Goal: Task Accomplishment & Management: Use online tool/utility

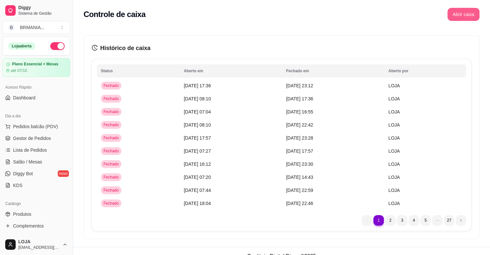
scroll to position [146, 0]
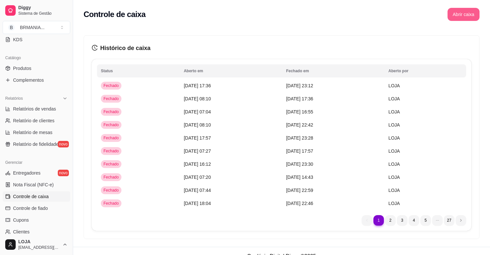
click at [459, 11] on button "Abrir caixa" at bounding box center [464, 14] width 32 height 13
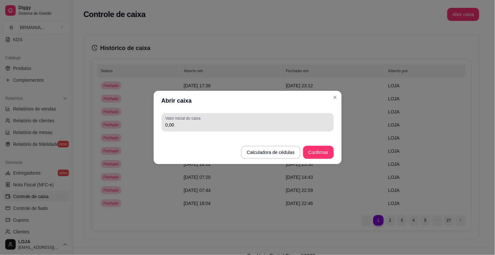
click at [218, 127] on input "0,00" at bounding box center [248, 125] width 165 height 7
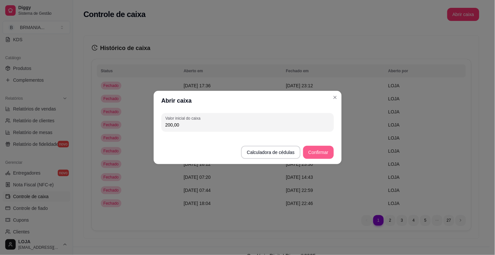
type input "200,00"
click at [316, 152] on button "Confirmar" at bounding box center [319, 152] width 30 height 13
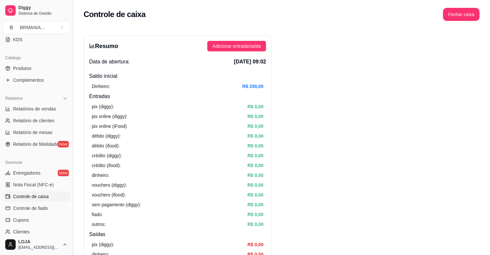
click at [71, 161] on button "Toggle Sidebar" at bounding box center [72, 127] width 5 height 255
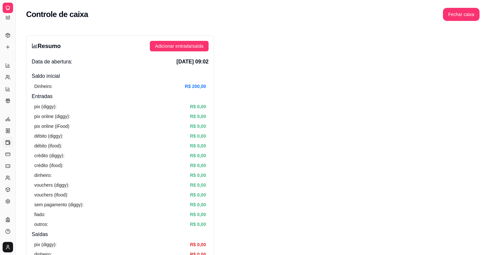
drag, startPoint x: 71, startPoint y: 161, endPoint x: 73, endPoint y: 147, distance: 14.2
click at [15, 142] on button "Toggle Sidebar" at bounding box center [15, 127] width 5 height 255
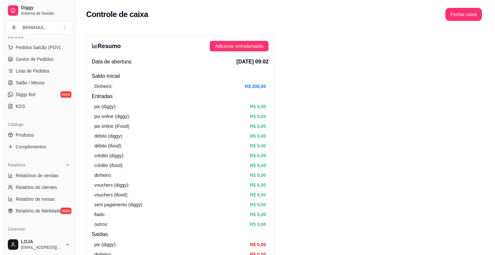
scroll to position [0, 0]
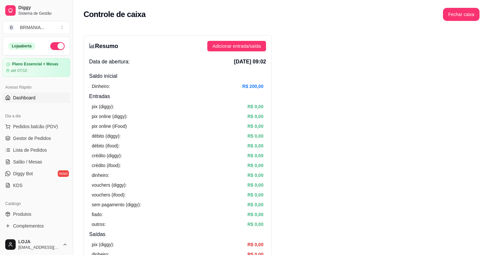
click at [62, 68] on div at bounding box center [62, 66] width 16 height 16
click at [46, 128] on span "Pedidos balcão (PDV)" at bounding box center [35, 126] width 45 height 7
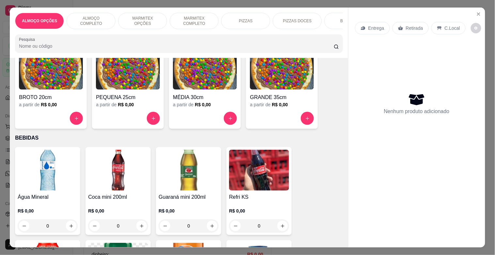
scroll to position [684, 0]
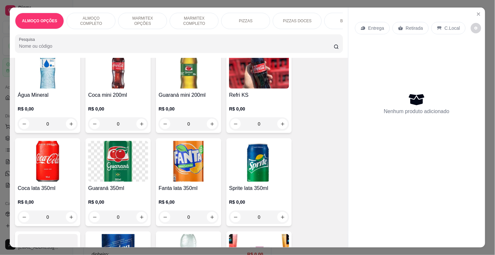
click at [36, 176] on img at bounding box center [48, 161] width 60 height 41
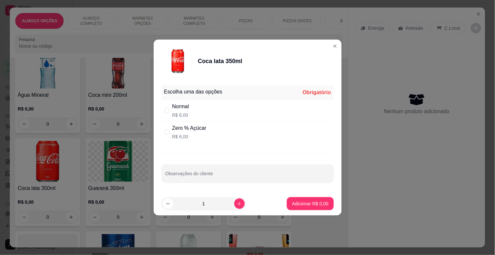
drag, startPoint x: 197, startPoint y: 136, endPoint x: 207, endPoint y: 137, distance: 10.6
click at [200, 136] on p "R$ 6,00" at bounding box center [189, 136] width 34 height 7
radio input "true"
click at [323, 198] on button "Adicionar R$ 6,00" at bounding box center [310, 203] width 47 height 13
type input "1"
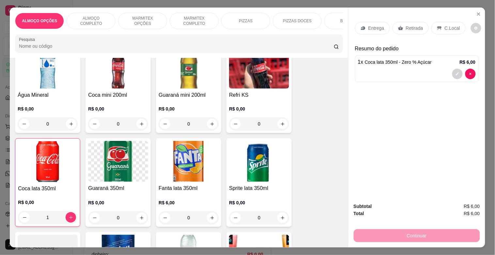
click at [415, 25] on p "Retirada" at bounding box center [414, 28] width 17 height 7
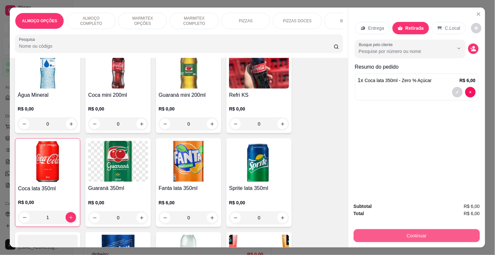
click at [459, 232] on button "Continuar" at bounding box center [417, 235] width 126 height 13
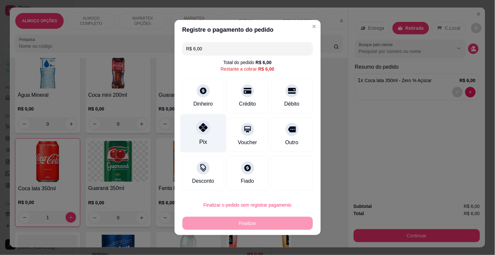
click at [203, 143] on div "Pix" at bounding box center [203, 142] width 8 height 8
type input "R$ 0,00"
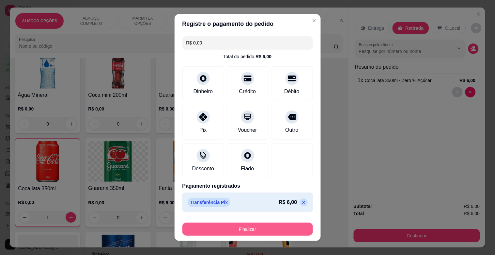
click at [242, 226] on button "Finalizar" at bounding box center [248, 228] width 131 height 13
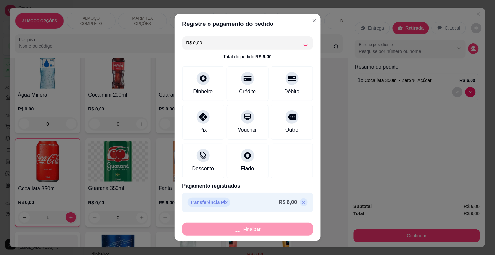
type input "0"
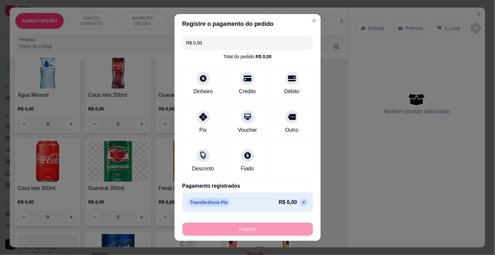
type input "-R$ 6,00"
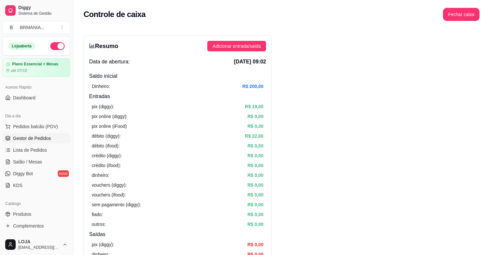
click at [43, 139] on span "Gestor de Pedidos" at bounding box center [32, 138] width 38 height 7
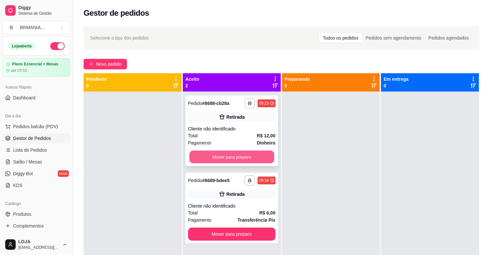
click at [206, 157] on button "Mover para preparo" at bounding box center [231, 157] width 85 height 13
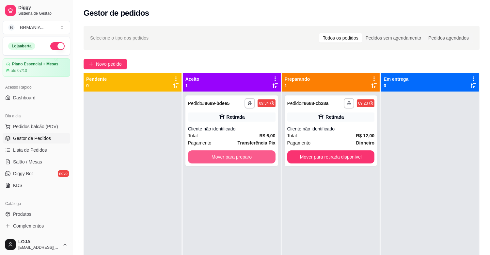
click at [206, 157] on button "Mover para preparo" at bounding box center [232, 156] width 88 height 13
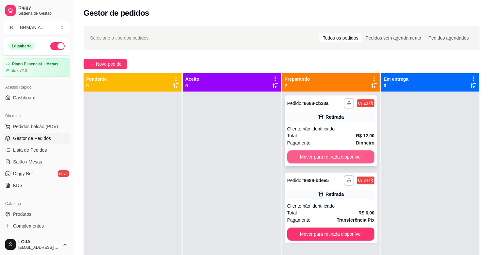
click at [354, 156] on button "Mover para retirada disponível" at bounding box center [331, 156] width 88 height 13
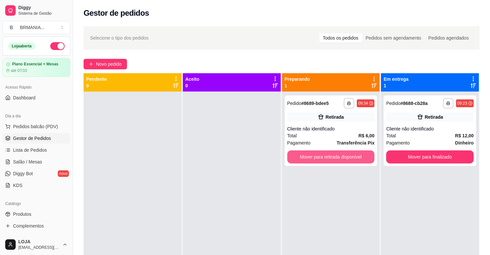
click at [354, 156] on button "Mover para retirada disponível" at bounding box center [331, 156] width 88 height 13
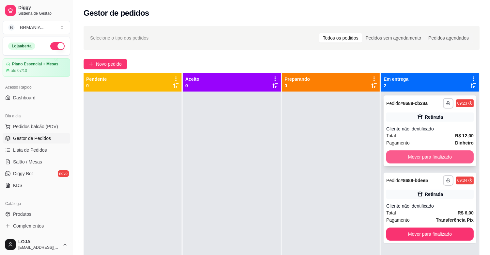
click at [451, 157] on button "Mover para finalizado" at bounding box center [430, 156] width 88 height 13
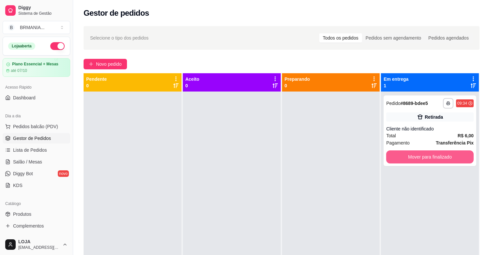
click at [451, 157] on button "Mover para finalizado" at bounding box center [430, 156] width 88 height 13
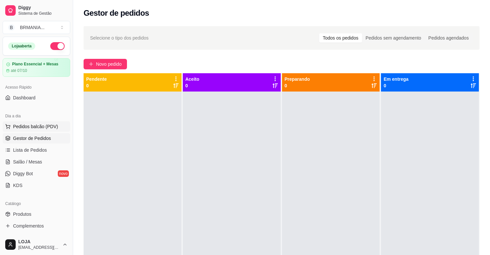
click at [35, 131] on button "Pedidos balcão (PDV)" at bounding box center [37, 126] width 68 height 10
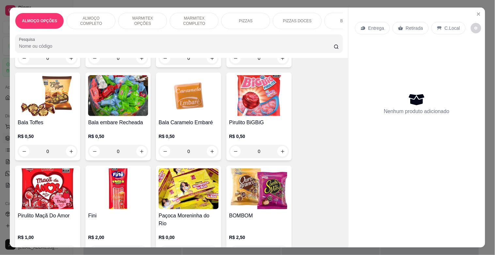
scroll to position [2395, 0]
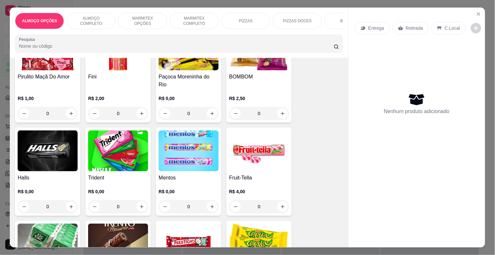
click at [205, 89] on div "R$ 0,00 0" at bounding box center [189, 104] width 60 height 31
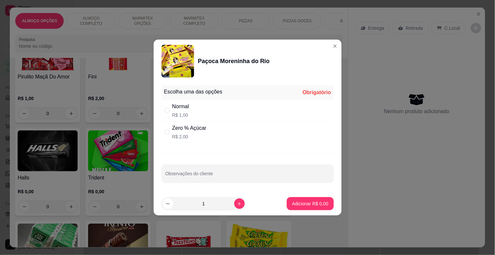
click at [220, 113] on div "Normal R$ 1,00" at bounding box center [248, 111] width 172 height 22
radio input "true"
click at [237, 204] on icon "increase-product-quantity" at bounding box center [239, 203] width 5 height 5
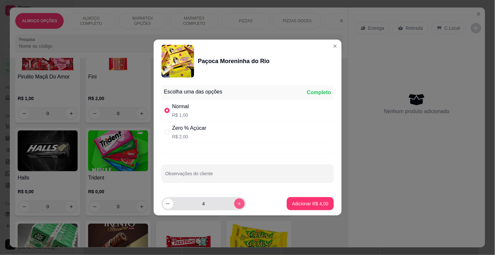
click at [237, 204] on icon "increase-product-quantity" at bounding box center [239, 203] width 5 height 5
type input "6"
click at [303, 204] on p "Adicionar R$ 6,00" at bounding box center [310, 203] width 36 height 7
type input "6"
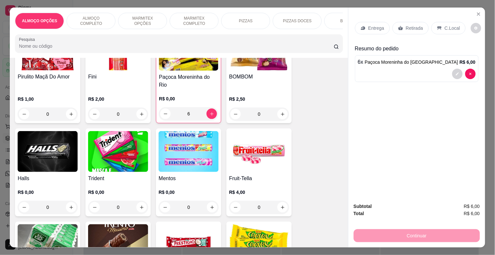
click at [403, 26] on div "Retirada" at bounding box center [411, 28] width 36 height 12
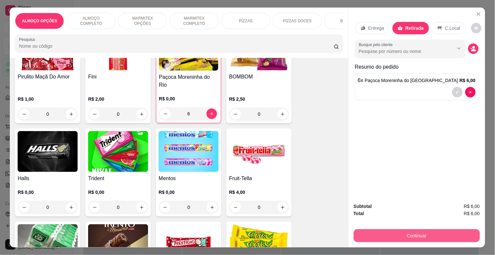
click at [424, 234] on button "Continuar" at bounding box center [417, 235] width 126 height 13
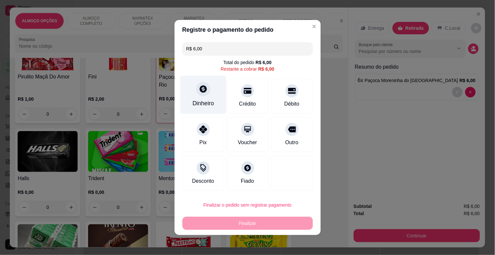
click at [213, 98] on div "Dinheiro" at bounding box center [203, 95] width 46 height 38
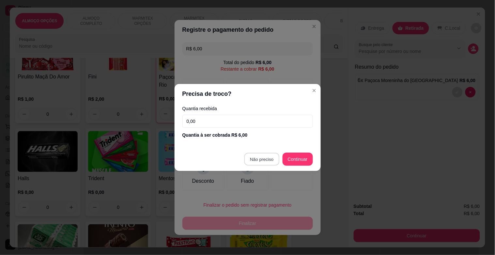
type input "R$ 0,00"
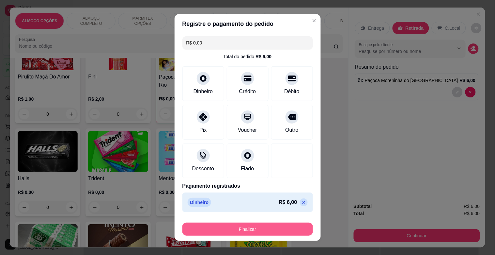
click at [268, 229] on button "Finalizar" at bounding box center [248, 228] width 131 height 13
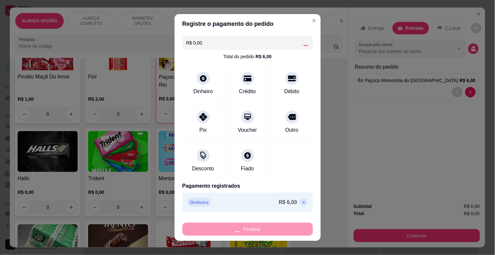
type input "0"
type input "-R$ 6,00"
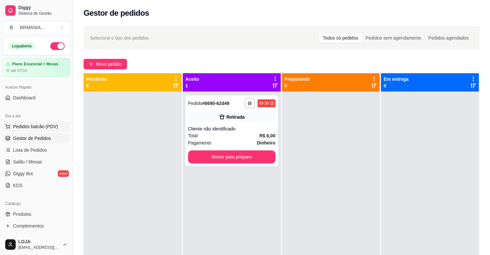
click at [28, 131] on button "Pedidos balcão (PDV)" at bounding box center [37, 126] width 68 height 10
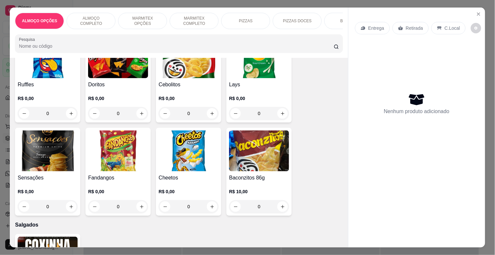
scroll to position [1905, 0]
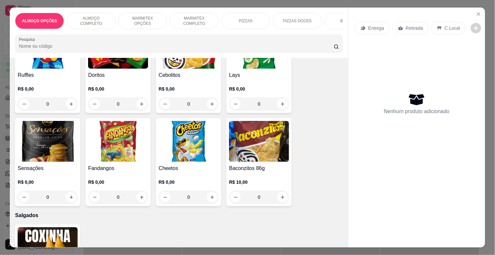
click at [179, 139] on img at bounding box center [189, 141] width 60 height 41
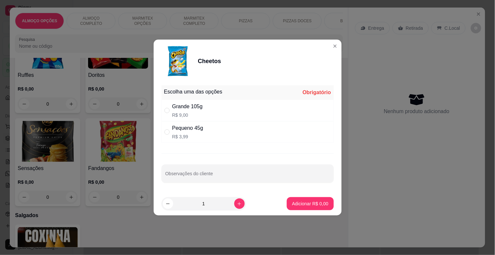
click at [244, 130] on div "Pequeno 45g R$ 3,99" at bounding box center [248, 132] width 172 height 22
radio input "true"
click at [306, 202] on p "Adicionar R$ 3,99" at bounding box center [310, 203] width 35 height 6
type input "1"
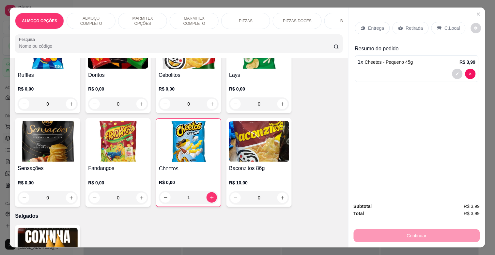
drag, startPoint x: 412, startPoint y: 22, endPoint x: 413, endPoint y: 35, distance: 13.1
click at [412, 25] on p "Retirada" at bounding box center [414, 28] width 17 height 7
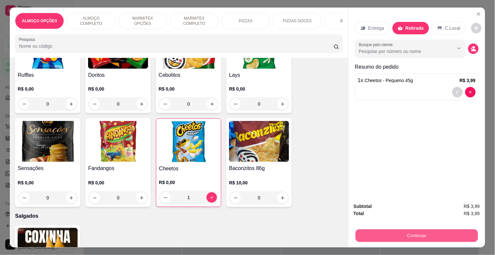
click at [405, 229] on button "Continuar" at bounding box center [417, 235] width 122 height 13
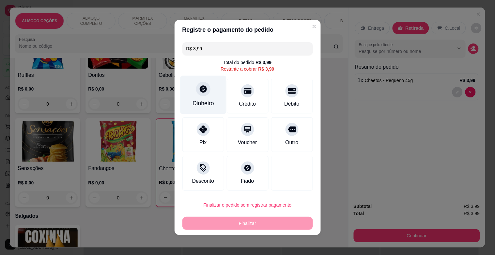
click at [201, 103] on div "Dinheiro" at bounding box center [204, 103] width 22 height 8
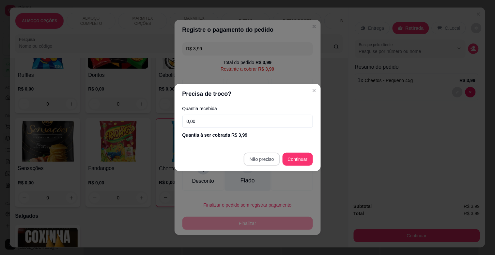
type input "R$ 0,00"
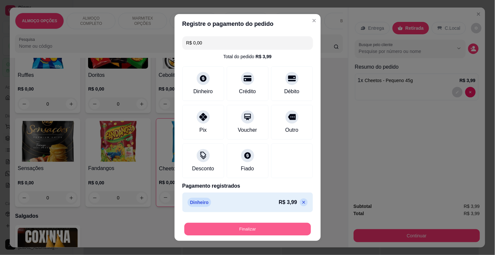
click at [248, 227] on button "Finalizar" at bounding box center [248, 229] width 127 height 13
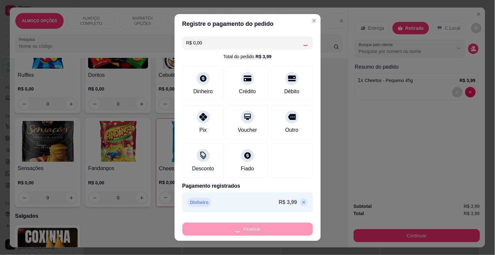
type input "0"
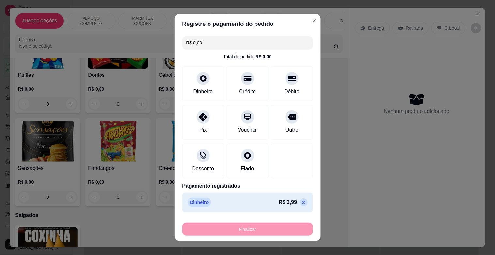
type input "-R$ 3,99"
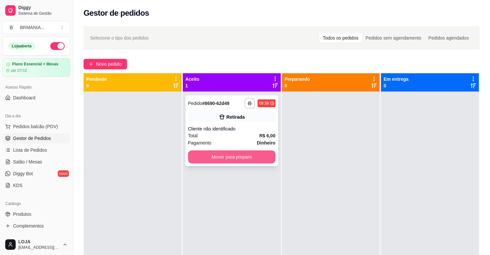
click at [232, 159] on button "Mover para preparo" at bounding box center [232, 156] width 88 height 13
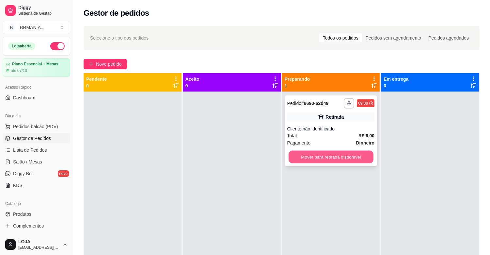
click at [312, 154] on button "Mover para retirada disponível" at bounding box center [331, 157] width 85 height 13
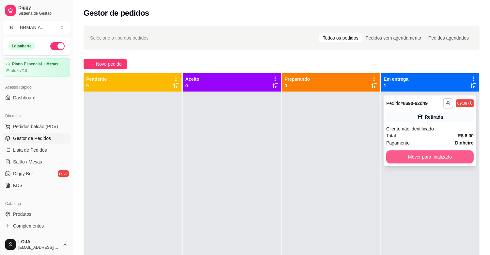
click at [402, 155] on button "Mover para finalizado" at bounding box center [430, 156] width 88 height 13
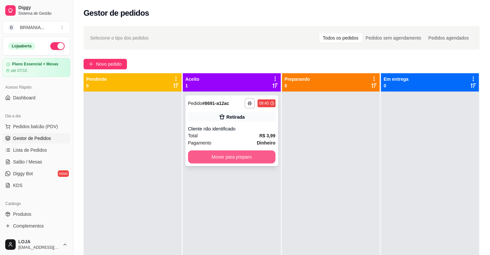
click at [259, 159] on button "Mover para preparo" at bounding box center [232, 156] width 88 height 13
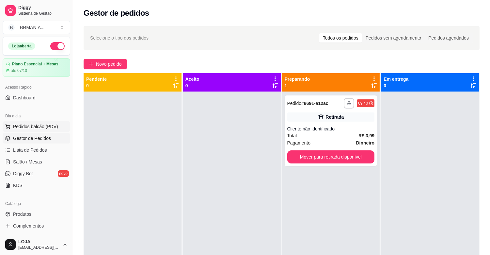
click at [43, 129] on span "Pedidos balcão (PDV)" at bounding box center [35, 126] width 45 height 7
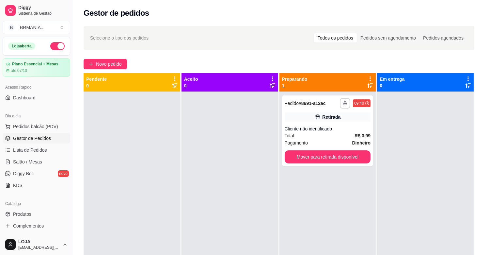
click at [35, 125] on img at bounding box center [43, 124] width 61 height 42
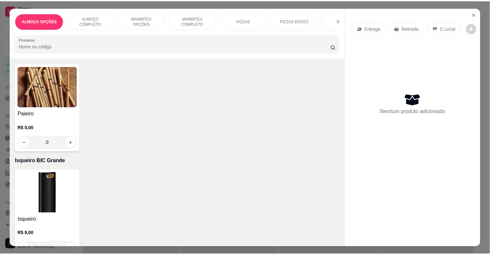
scroll to position [3874, 0]
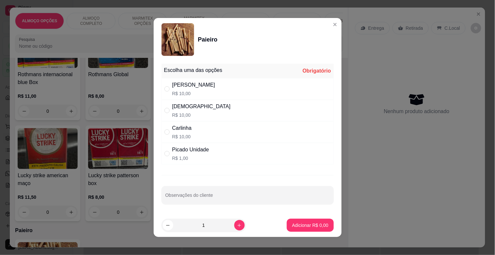
click at [211, 111] on div "Dinha R$ 10,00" at bounding box center [248, 111] width 172 height 22
radio input "true"
click at [312, 226] on p "Adicionar R$ 10,00" at bounding box center [309, 225] width 39 height 7
type input "1"
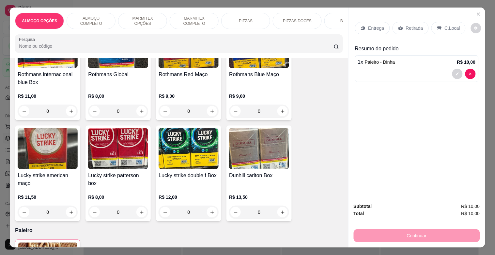
click at [402, 24] on div "Retirada" at bounding box center [411, 28] width 36 height 12
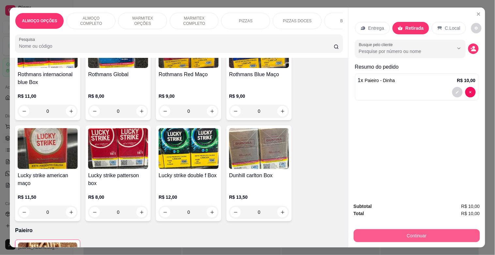
click at [393, 232] on button "Continuar" at bounding box center [417, 235] width 126 height 13
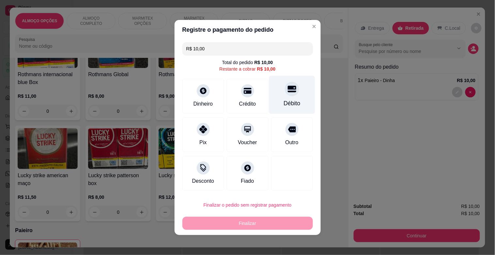
click at [284, 99] on div "Débito" at bounding box center [292, 103] width 17 height 8
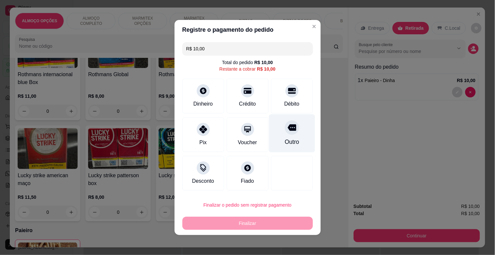
type input "R$ 0,00"
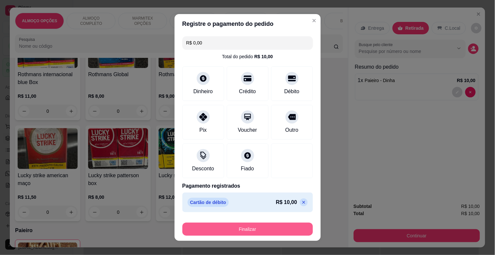
click at [257, 230] on button "Finalizar" at bounding box center [248, 228] width 131 height 13
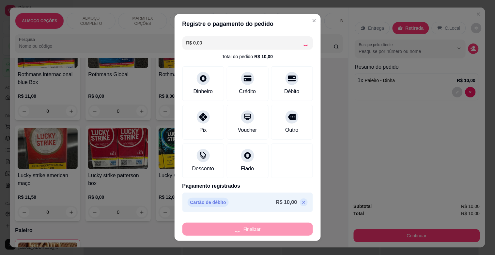
type input "0"
type input "-R$ 10,00"
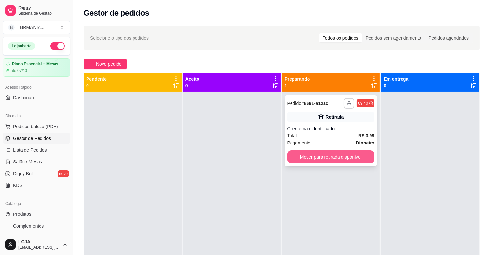
click at [326, 150] on button "Mover para retirada disponível" at bounding box center [331, 156] width 88 height 13
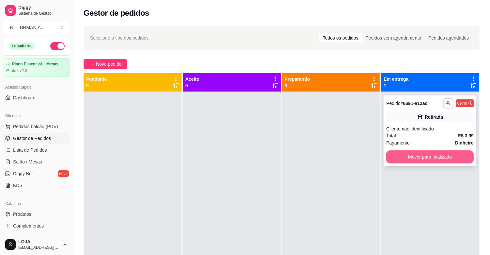
click at [416, 155] on button "Mover para finalizado" at bounding box center [430, 156] width 88 height 13
